Goal: Task Accomplishment & Management: Manage account settings

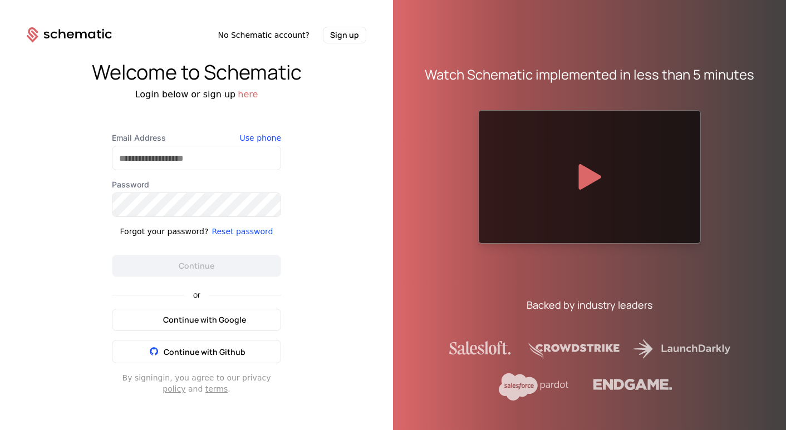
click at [233, 319] on span "Continue with Google" at bounding box center [204, 320] width 83 height 11
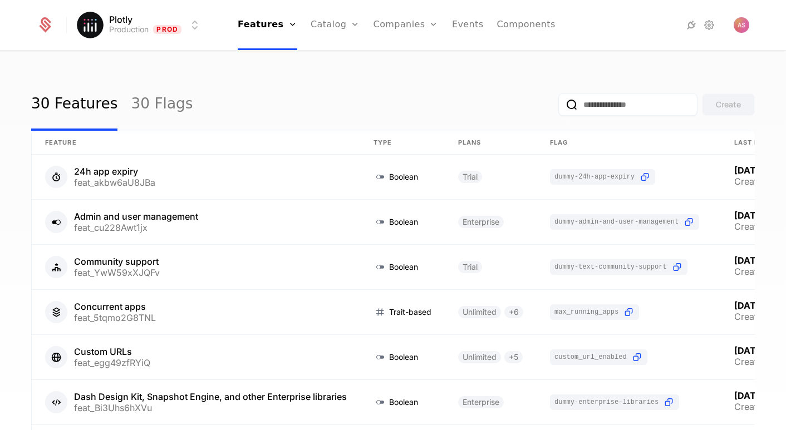
click at [430, 59] on link "Companies" at bounding box center [412, 54] width 51 height 9
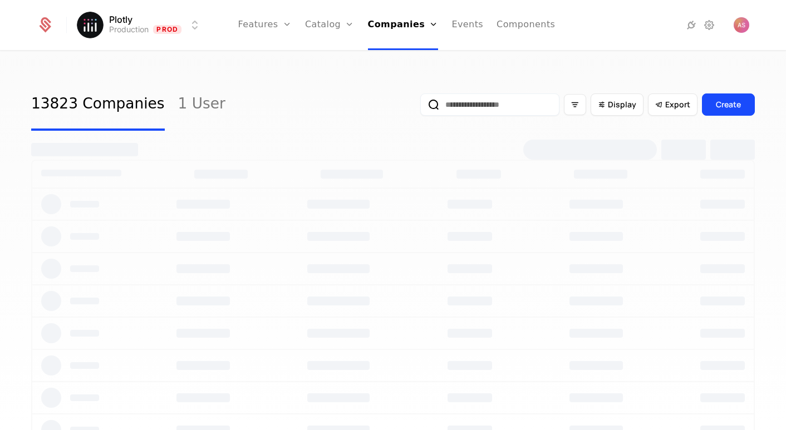
click at [482, 110] on input "email" at bounding box center [489, 105] width 139 height 22
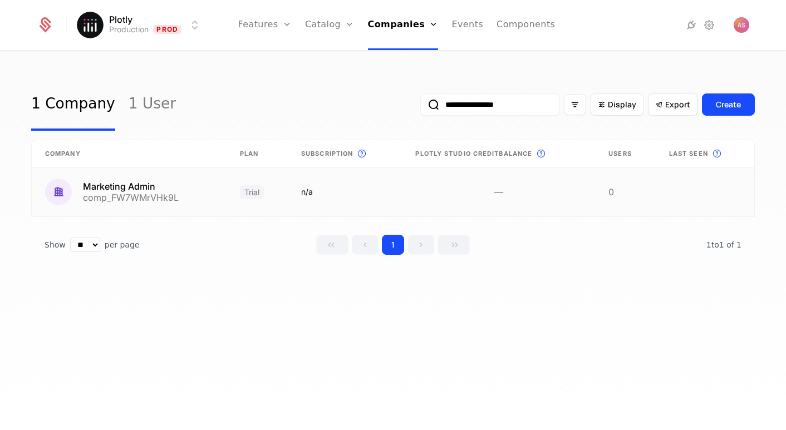
type input "**********"
click at [170, 182] on link at bounding box center [129, 192] width 195 height 49
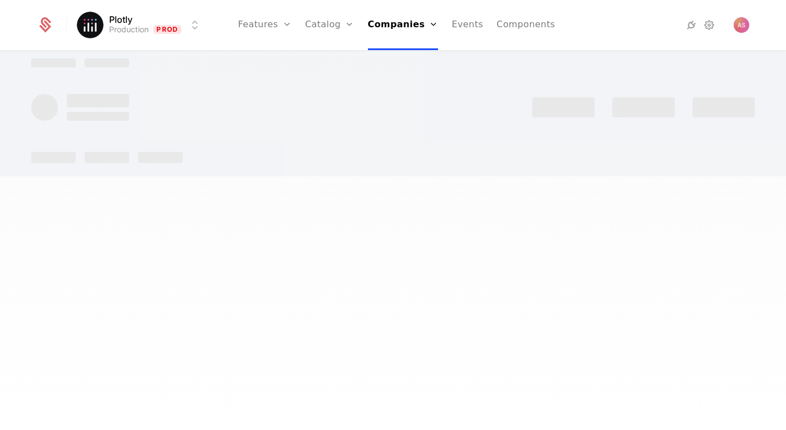
click at [170, 182] on div at bounding box center [393, 215] width 786 height 430
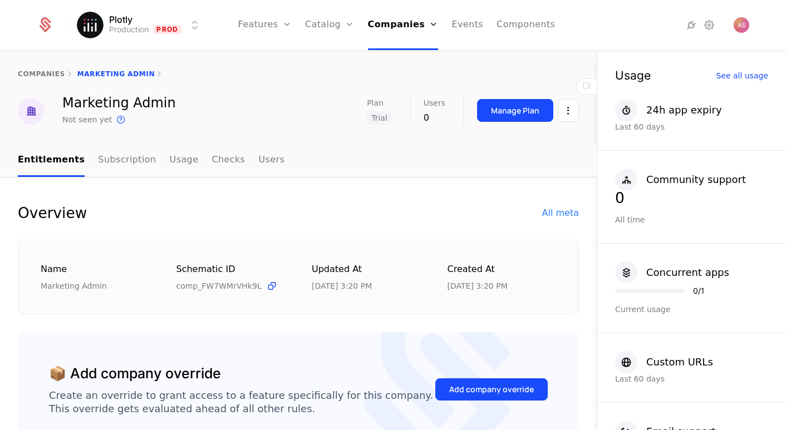
click at [536, 112] on div "Manage Plan" at bounding box center [515, 110] width 48 height 11
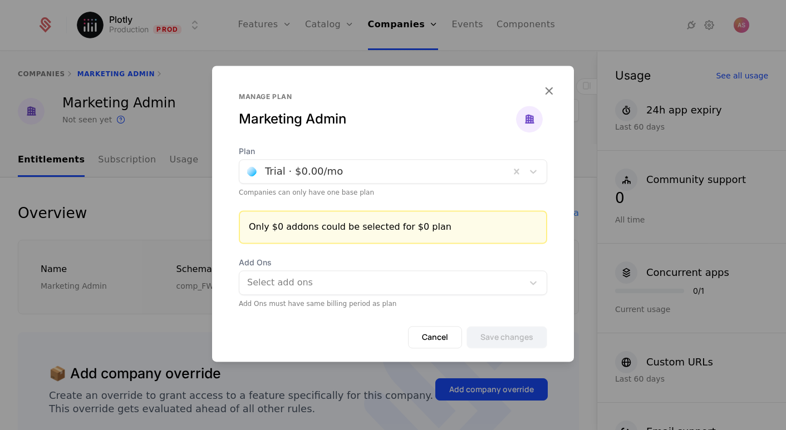
click at [374, 173] on div at bounding box center [374, 172] width 255 height 16
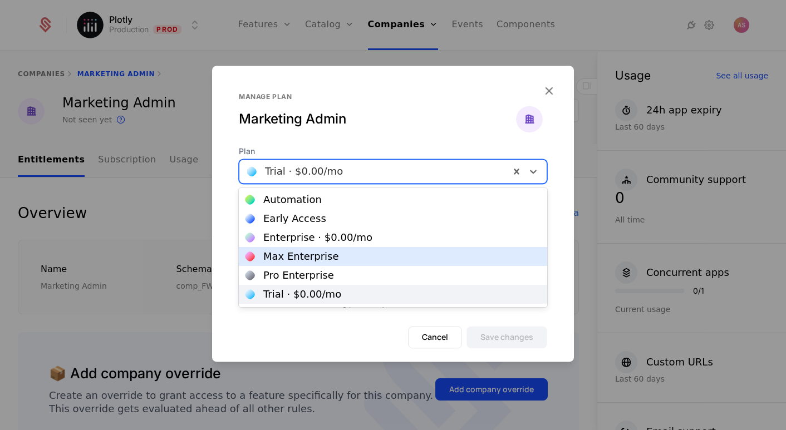
scroll to position [18, 0]
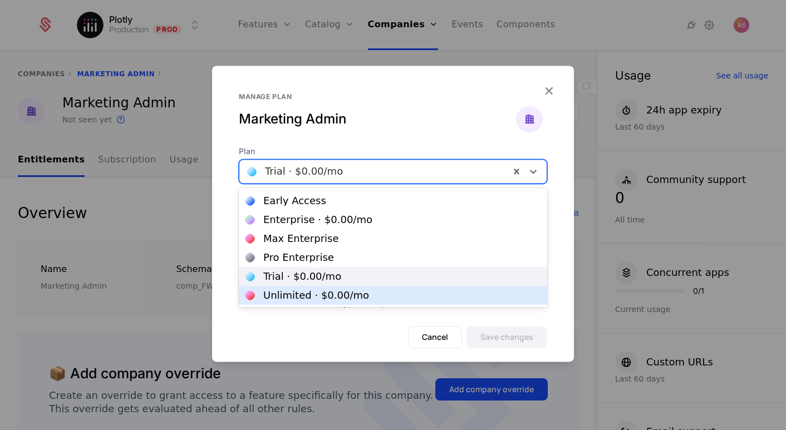
click at [379, 292] on div "Unlimited · $0.00 /mo" at bounding box center [393, 296] width 295 height 10
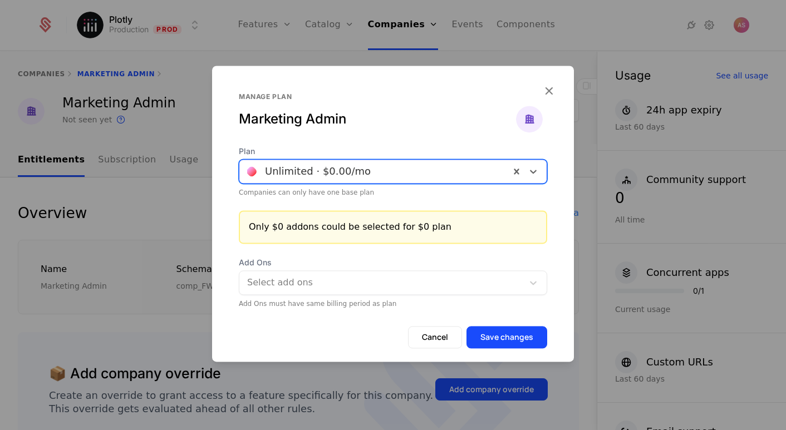
click at [489, 334] on button "Save changes" at bounding box center [507, 337] width 81 height 22
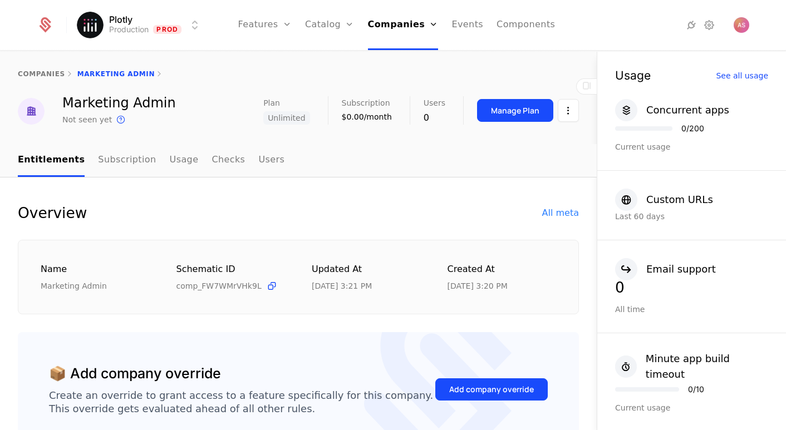
scroll to position [0, 0]
click at [412, 59] on link "Companies" at bounding box center [406, 54] width 51 height 9
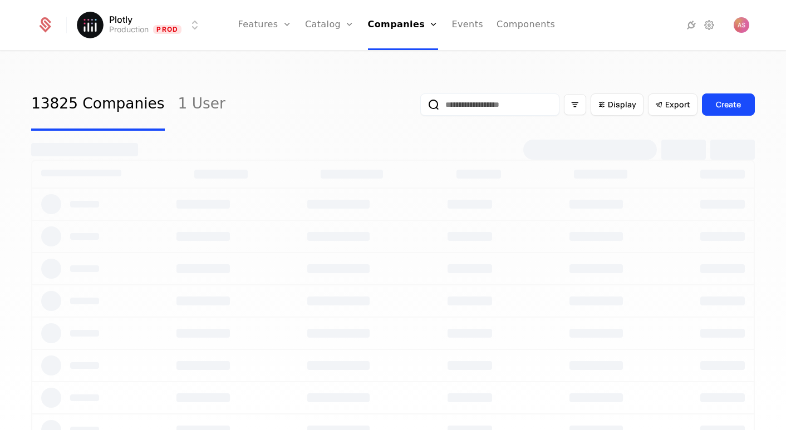
click at [468, 110] on input "email" at bounding box center [489, 105] width 139 height 22
paste input "**********"
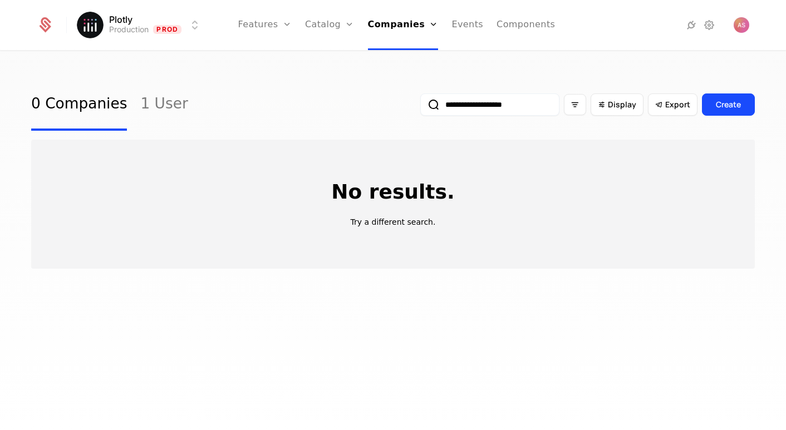
click at [471, 100] on input "**********" at bounding box center [489, 105] width 139 height 22
click at [420, 107] on button "submit" at bounding box center [420, 107] width 0 height 0
click at [487, 108] on input "**********" at bounding box center [489, 105] width 139 height 22
click at [420, 107] on button "submit" at bounding box center [420, 107] width 0 height 0
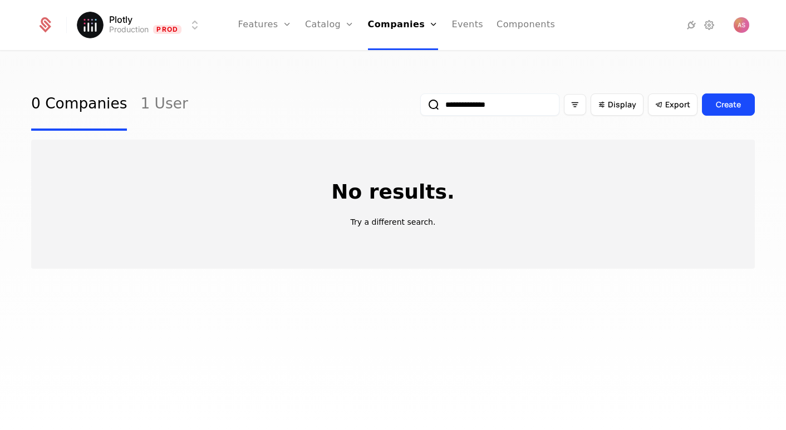
click at [467, 105] on input "**********" at bounding box center [489, 105] width 139 height 22
click at [420, 107] on button "submit" at bounding box center [420, 107] width 0 height 0
type input "******"
click at [420, 107] on button "submit" at bounding box center [420, 107] width 0 height 0
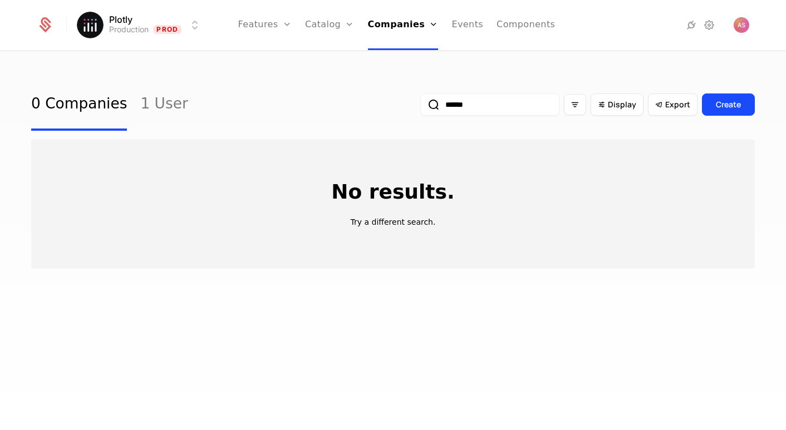
click at [439, 106] on input "******" at bounding box center [489, 105] width 139 height 22
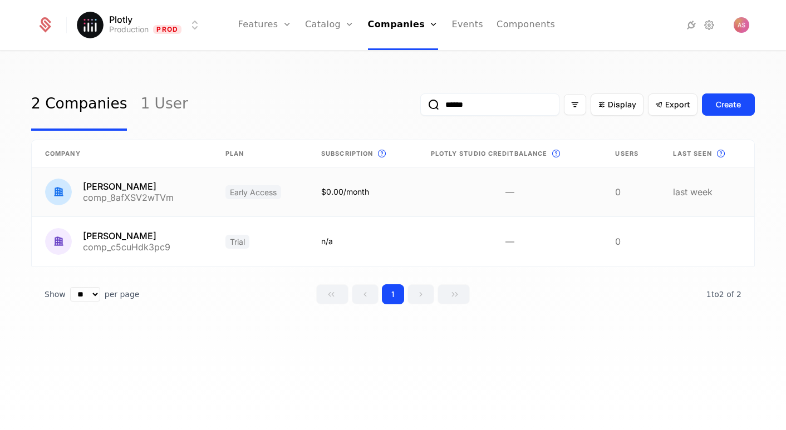
type input "******"
click at [204, 193] on link at bounding box center [122, 192] width 180 height 49
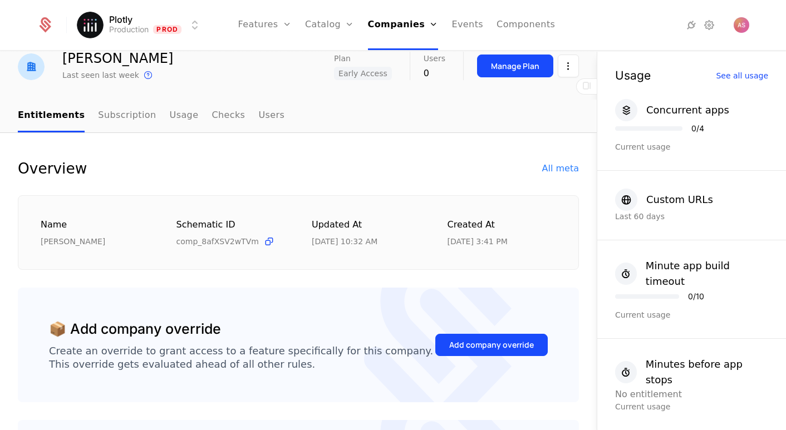
scroll to position [66, 0]
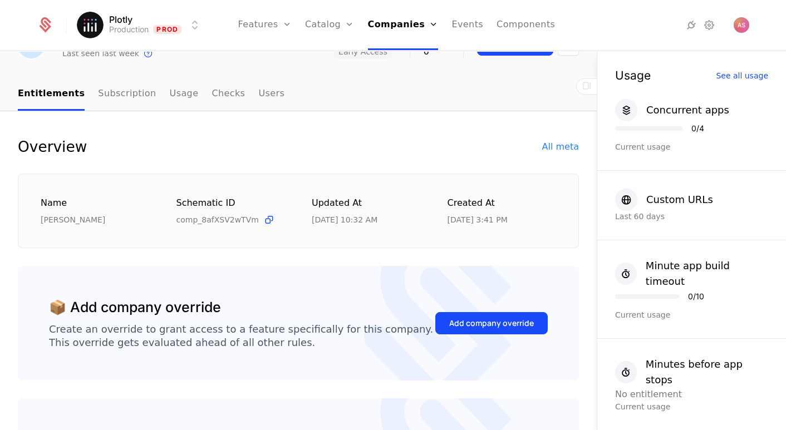
click at [500, 325] on div "Add company override" at bounding box center [491, 323] width 85 height 11
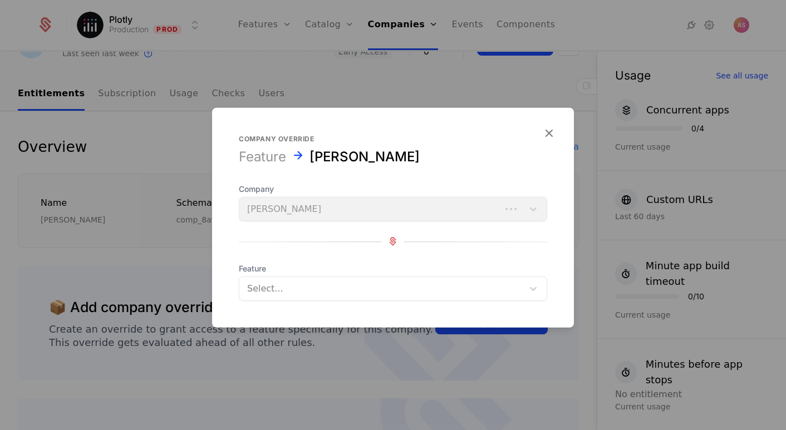
click at [427, 212] on div "Company [PERSON_NAME]" at bounding box center [393, 202] width 308 height 38
click at [414, 289] on div at bounding box center [381, 289] width 268 height 16
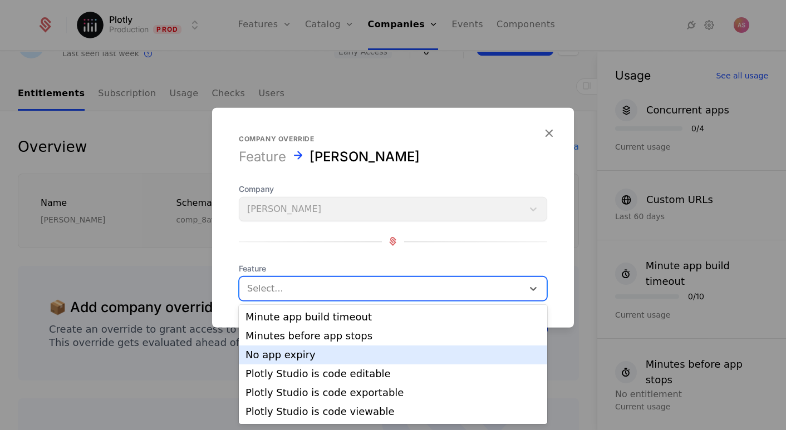
scroll to position [237, 0]
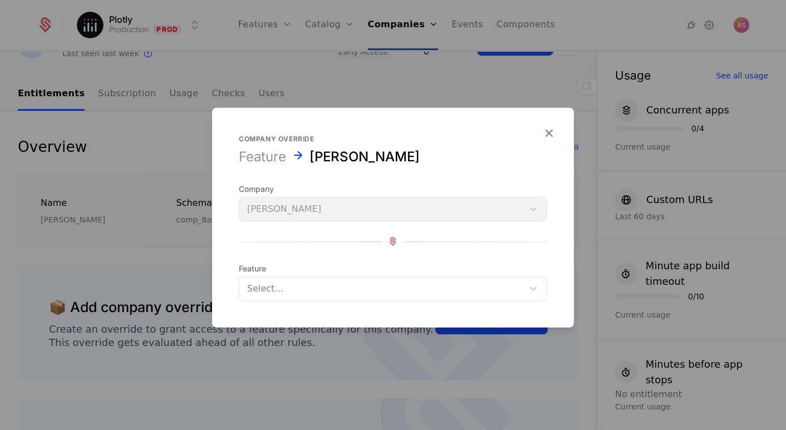
click at [550, 133] on icon "button" at bounding box center [549, 132] width 14 height 14
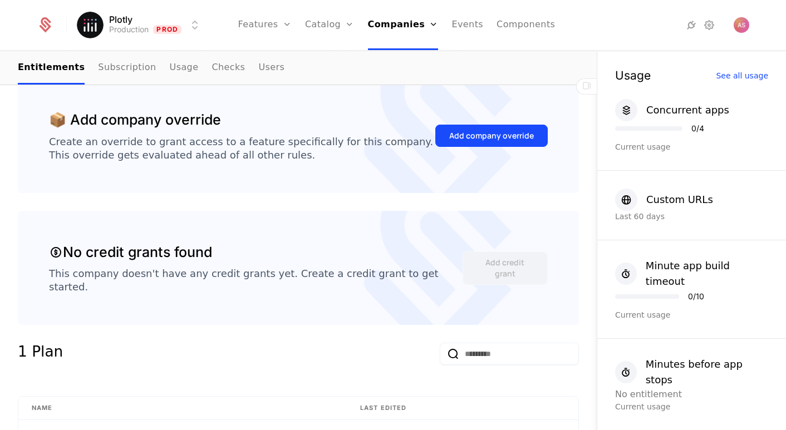
scroll to position [254, 0]
click at [522, 141] on button "Add company override" at bounding box center [491, 135] width 112 height 22
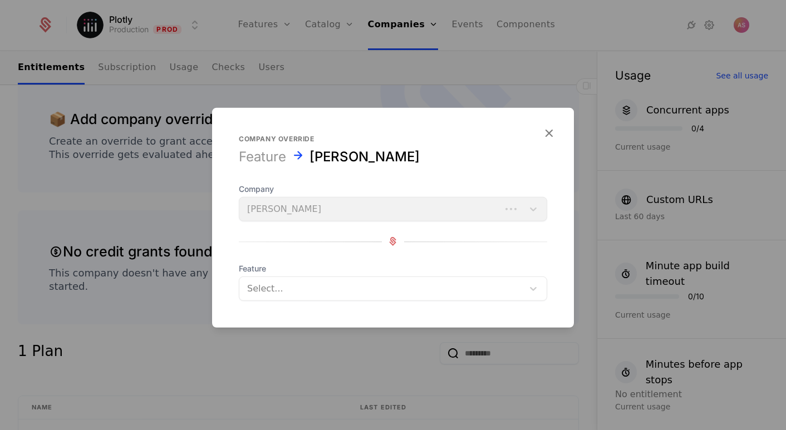
click at [278, 293] on div "Select..." at bounding box center [382, 288] width 271 height 13
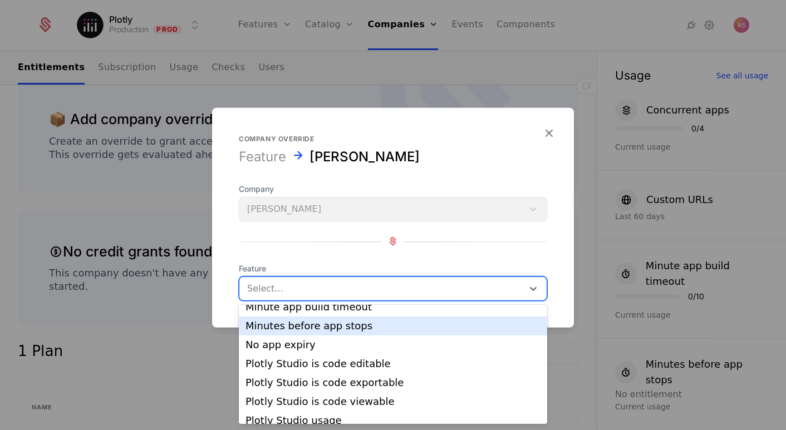
scroll to position [249, 0]
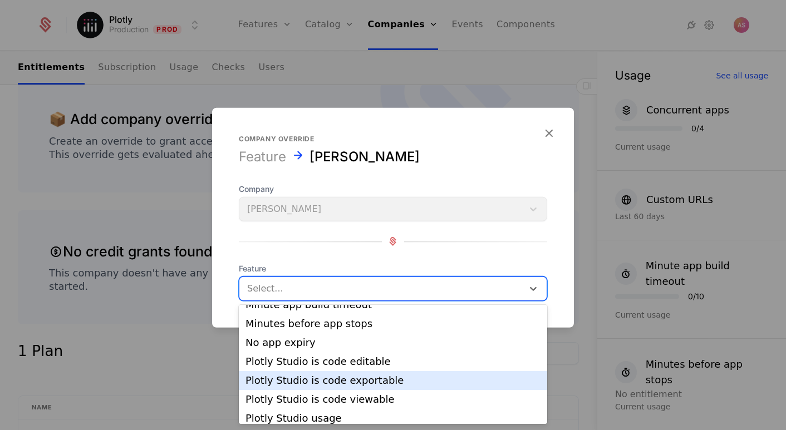
click at [319, 371] on div "Plotly Studio is code exportable" at bounding box center [393, 380] width 308 height 19
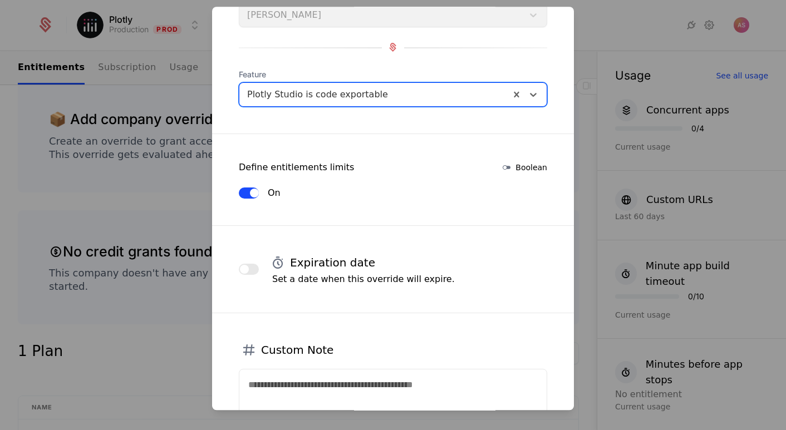
scroll to position [123, 0]
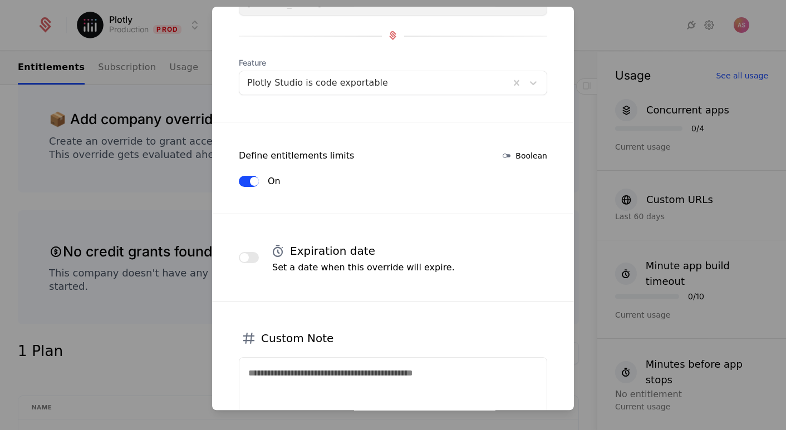
click at [251, 253] on button "button" at bounding box center [249, 257] width 20 height 11
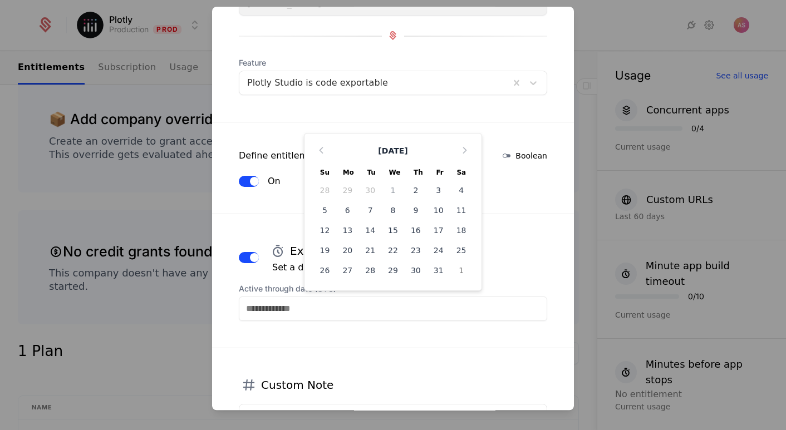
click at [284, 314] on input "Active through date (UTC)" at bounding box center [393, 309] width 308 height 25
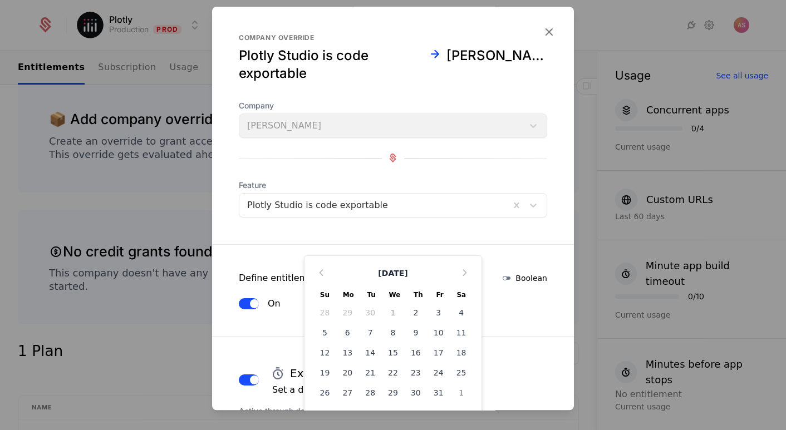
scroll to position [0, 0]
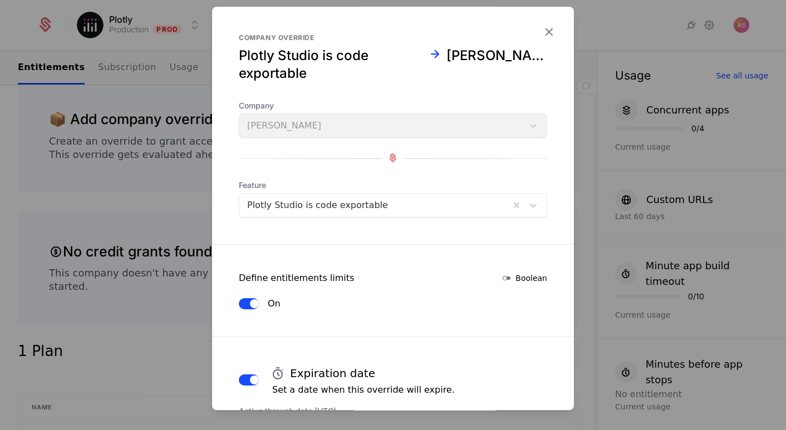
click at [547, 35] on icon "button" at bounding box center [549, 32] width 14 height 14
